Goal: Information Seeking & Learning: Learn about a topic

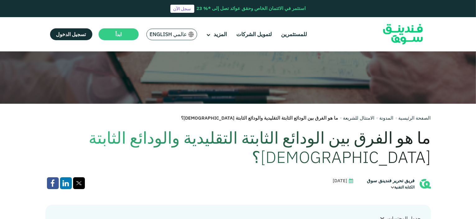
click at [166, 34] on span "عالمي English" at bounding box center [168, 34] width 37 height 7
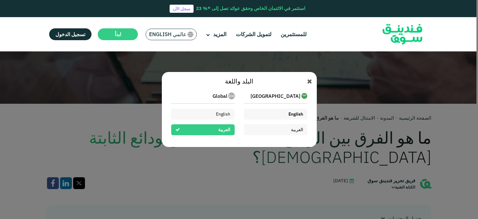
click at [288, 114] on span "English" at bounding box center [295, 114] width 15 height 6
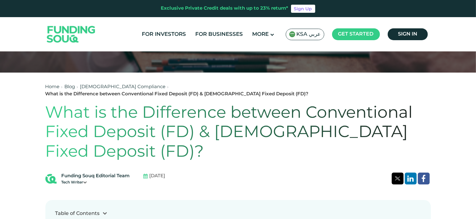
click at [71, 85] on link "Blog" at bounding box center [70, 87] width 11 height 4
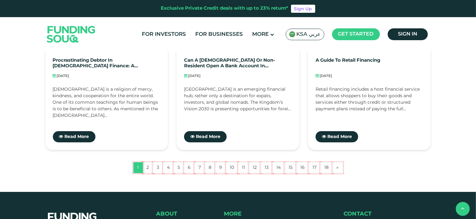
scroll to position [591, 0]
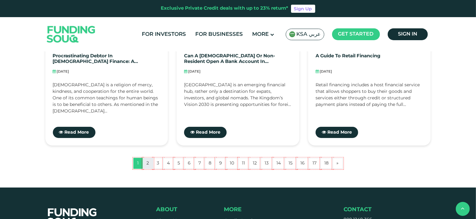
click at [148, 163] on link "2" at bounding box center [148, 163] width 11 height 11
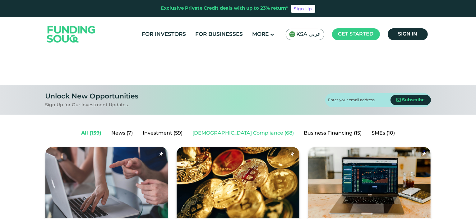
scroll to position [62, 0]
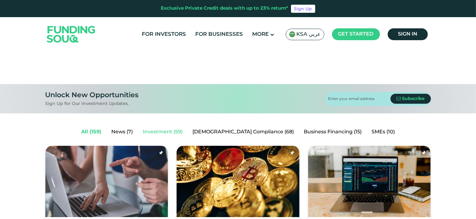
click at [181, 131] on link "Investment (59)" at bounding box center [163, 132] width 50 height 12
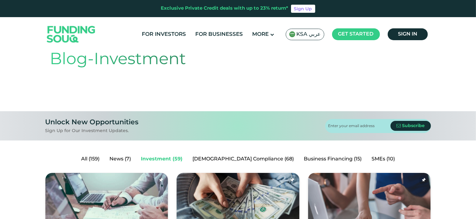
scroll to position [31, 0]
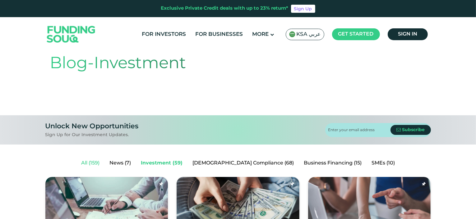
click at [105, 162] on link "All (159)" at bounding box center [90, 163] width 28 height 12
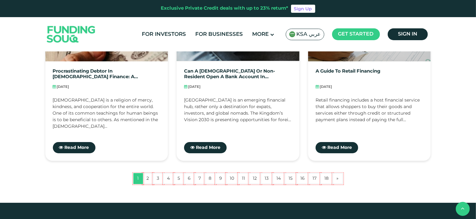
scroll to position [591, 0]
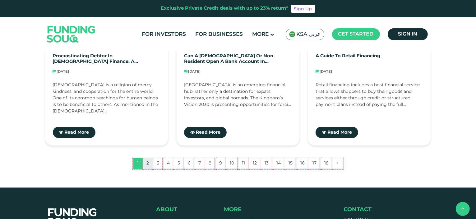
click at [148, 162] on link "2" at bounding box center [148, 163] width 11 height 11
